Goal: Find specific fact: Find contact information

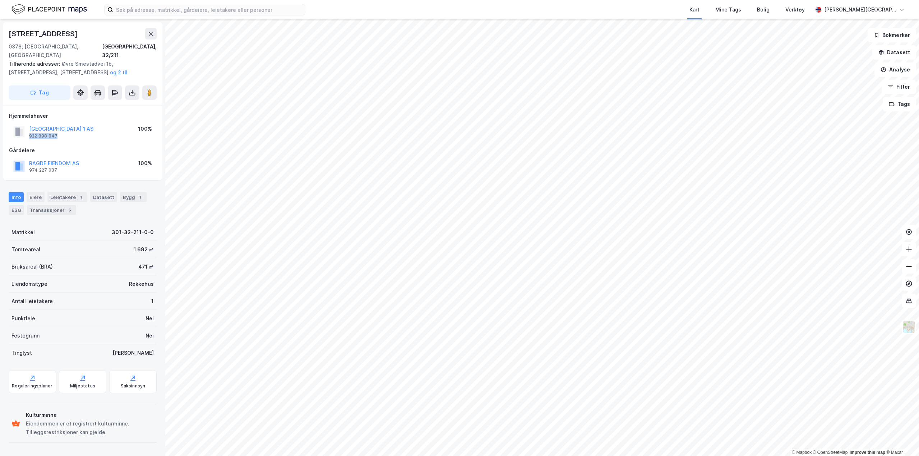
drag, startPoint x: 61, startPoint y: 128, endPoint x: 28, endPoint y: 130, distance: 32.8
click at [28, 130] on div "[GEOGRAPHIC_DATA] 1 AS 922 898 847 100%" at bounding box center [82, 131] width 147 height 17
copy div "922 898 847"
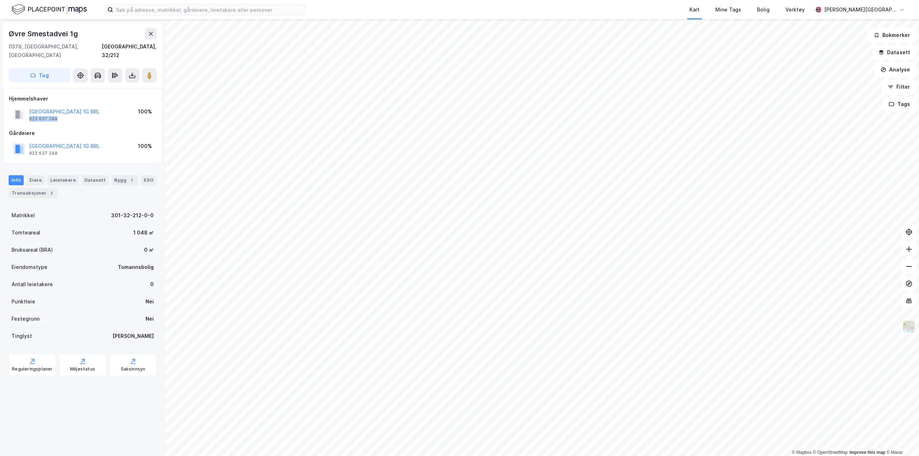
drag, startPoint x: 61, startPoint y: 111, endPoint x: 28, endPoint y: 112, distance: 33.5
click at [28, 112] on div "[GEOGRAPHIC_DATA] 1G BRL 923 637 249" at bounding box center [56, 114] width 87 height 14
copy div "923 637 249"
